Goal: Information Seeking & Learning: Learn about a topic

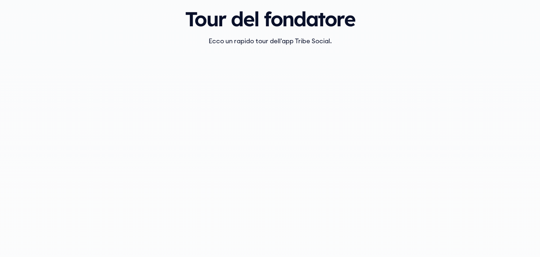
scroll to position [806, 0]
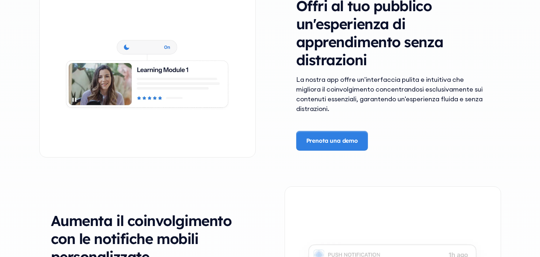
scroll to position [1419, 0]
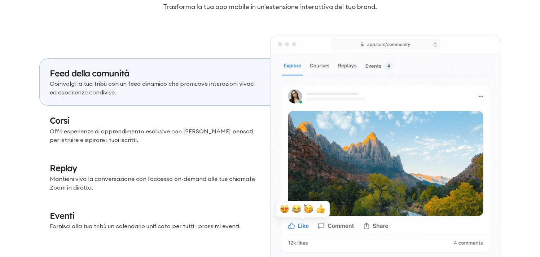
click at [158, 121] on h3 "Corsi" at bounding box center [155, 121] width 210 height 12
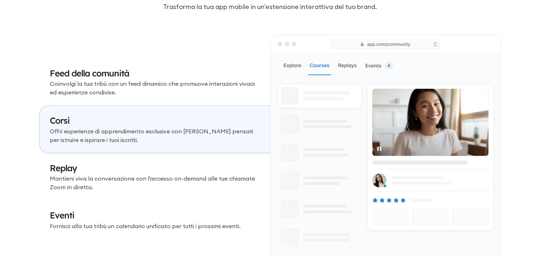
scroll to position [2178, 0]
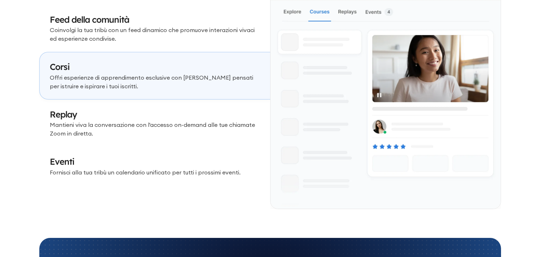
click at [158, 121] on font "Mantieni viva la conversazione con l'accesso on-demand alle tue chiamate Zoom i…" at bounding box center [152, 129] width 205 height 16
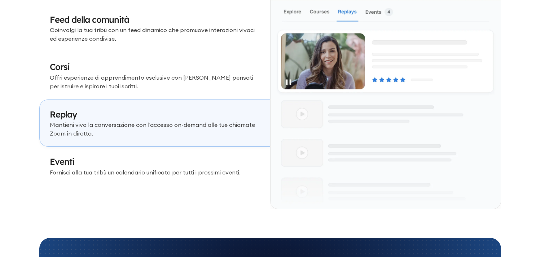
click at [128, 170] on font "Fornisci [PERSON_NAME] tribù un calendario unificato per tutti i prossimi event…" at bounding box center [145, 172] width 191 height 7
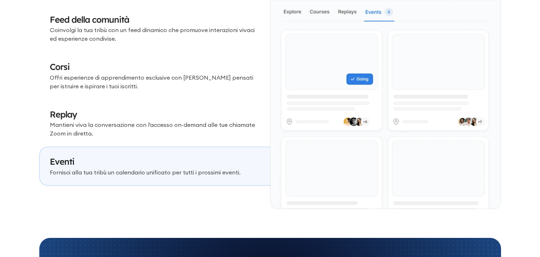
click at [159, 40] on p "Coinvolgi la tua tribù con un feed dinamico che promuove interazioni vivaci ed …" at bounding box center [155, 34] width 210 height 17
